Goal: Navigation & Orientation: Find specific page/section

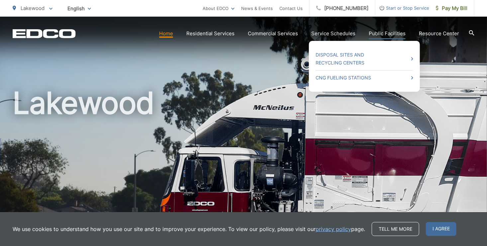
click at [389, 32] on link "Public Facilities" at bounding box center [387, 34] width 37 height 8
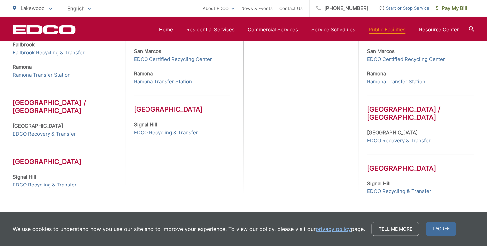
scroll to position [366, 0]
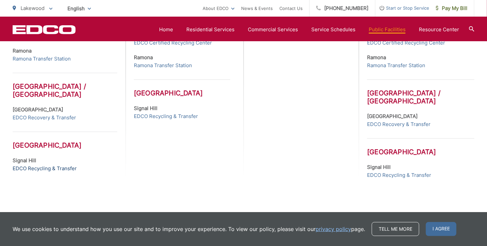
click at [56, 168] on link "EDCO Recycling & Transfer" at bounding box center [45, 169] width 64 height 8
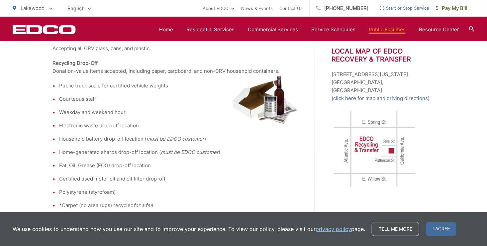
scroll to position [233, 0]
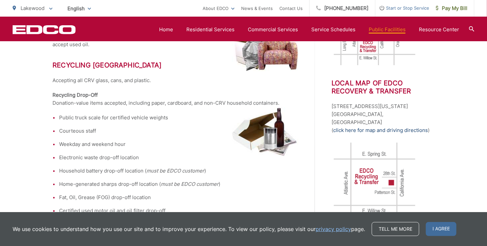
click at [357, 126] on link "click here for map and driving directions" at bounding box center [380, 130] width 95 height 8
